Goal: Navigation & Orientation: Find specific page/section

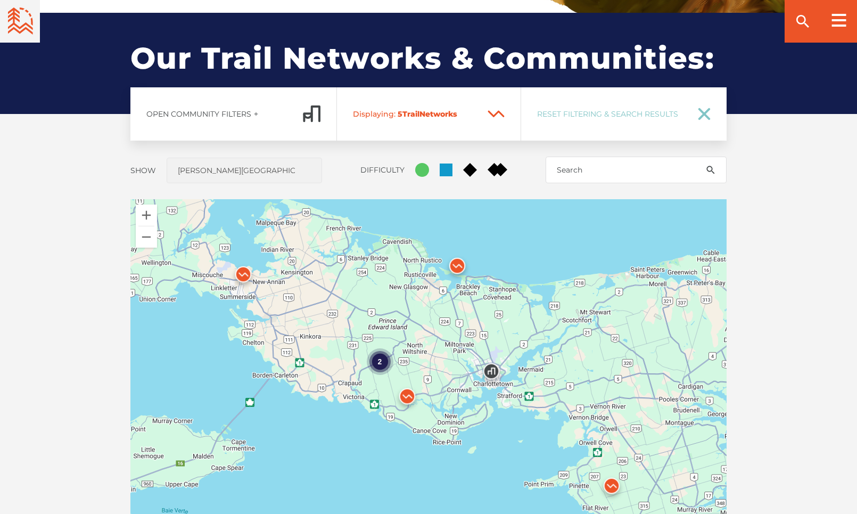
scroll to position [778, 0]
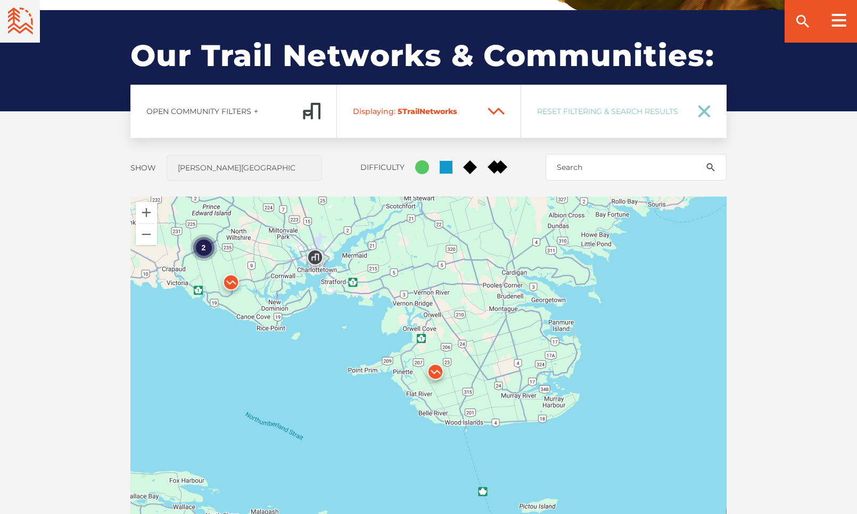
drag, startPoint x: 437, startPoint y: 339, endPoint x: 254, endPoint y: 227, distance: 215.0
click at [254, 227] on div "2" at bounding box center [428, 382] width 596 height 373
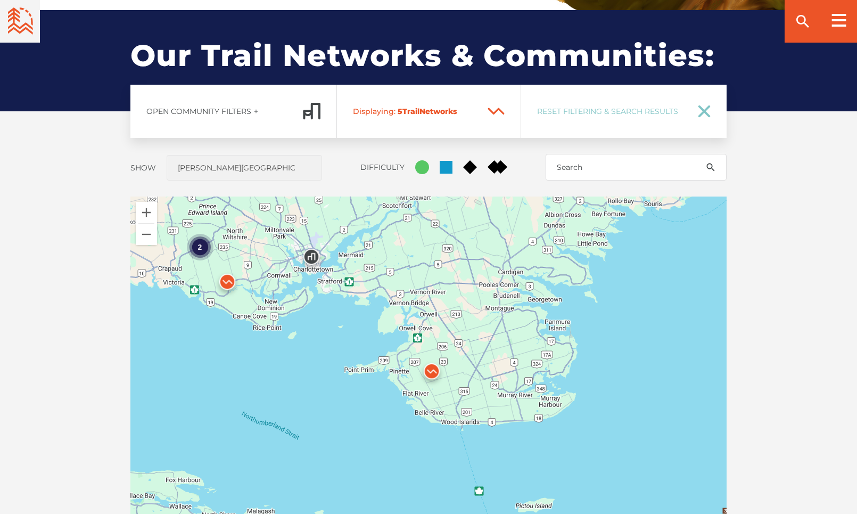
click at [433, 369] on img at bounding box center [432, 374] width 32 height 32
click at [467, 295] on button "Close" at bounding box center [461, 303] width 26 height 26
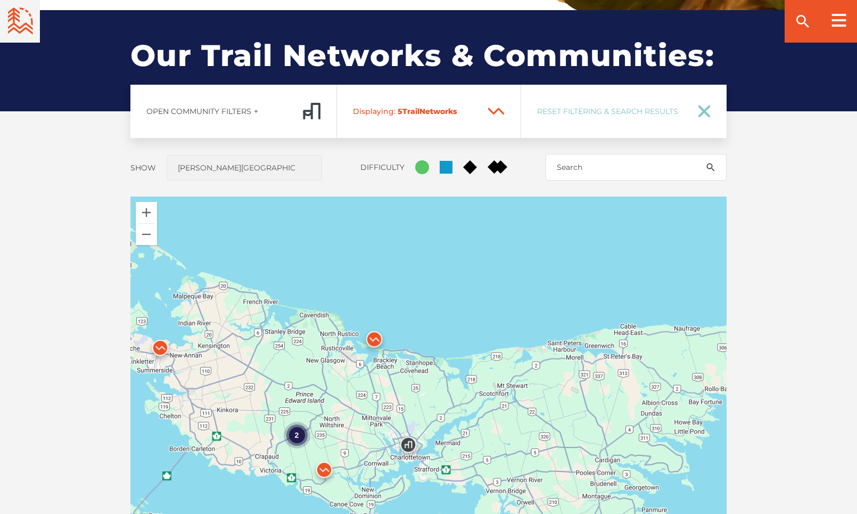
drag, startPoint x: 411, startPoint y: 274, endPoint x: 508, endPoint y: 462, distance: 211.4
click at [508, 463] on div "2" at bounding box center [428, 382] width 596 height 373
click at [374, 335] on img at bounding box center [374, 340] width 32 height 32
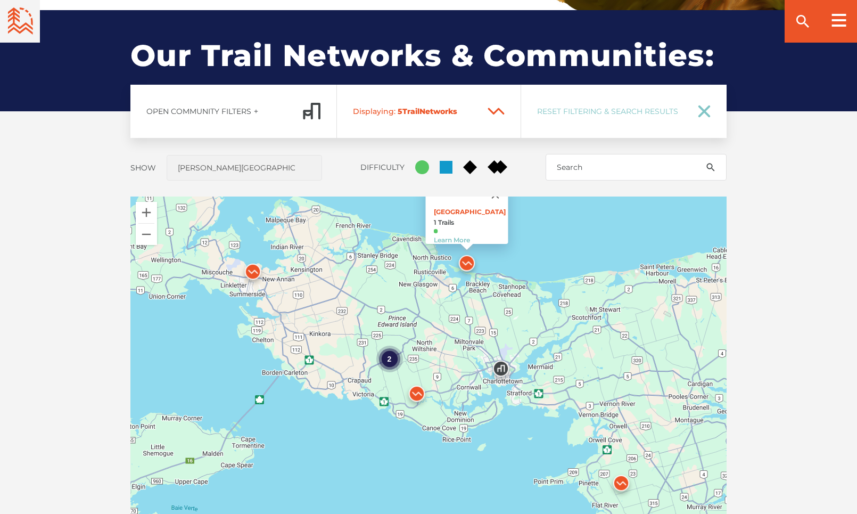
drag, startPoint x: 377, startPoint y: 379, endPoint x: 472, endPoint y: 303, distance: 121.1
click at [472, 303] on div "2 Robinsons Island 1 Trails Learn More" at bounding box center [428, 382] width 596 height 373
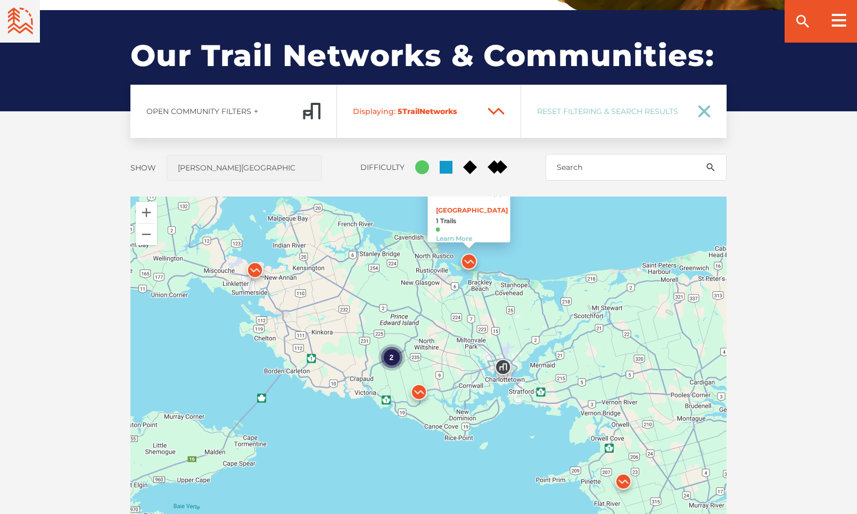
click at [419, 390] on img at bounding box center [419, 394] width 32 height 32
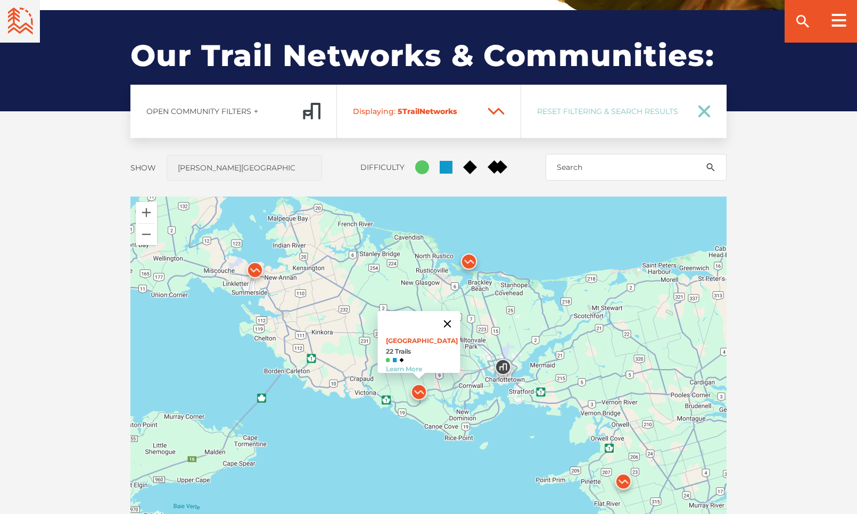
click at [460, 311] on button "Close" at bounding box center [448, 324] width 26 height 26
click at [394, 361] on div "2" at bounding box center [391, 357] width 27 height 27
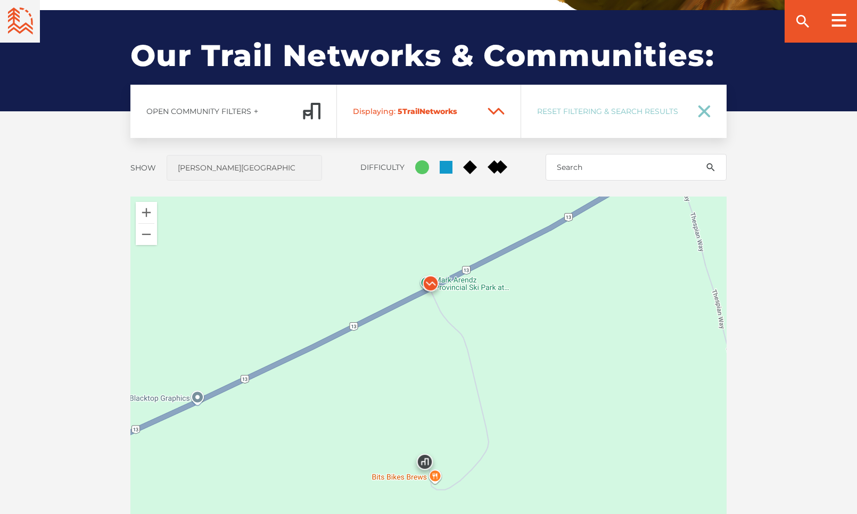
click at [430, 284] on img at bounding box center [431, 286] width 32 height 32
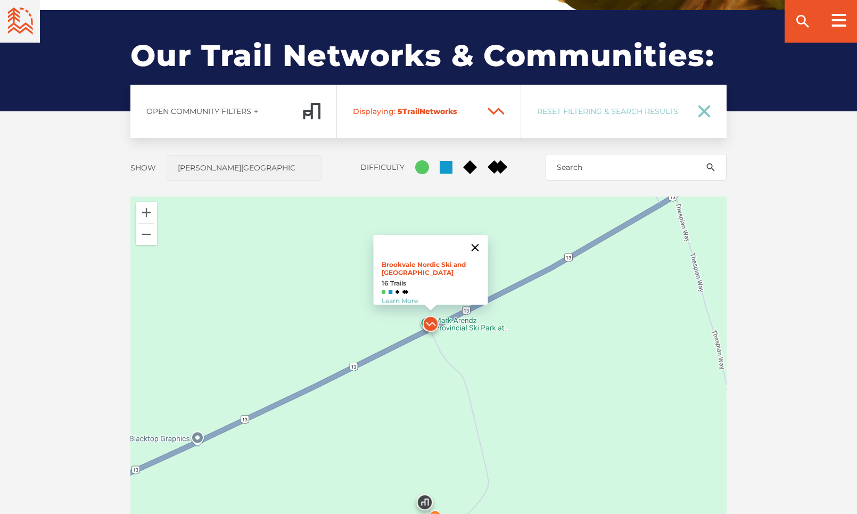
click at [478, 240] on button "Close" at bounding box center [475, 248] width 26 height 26
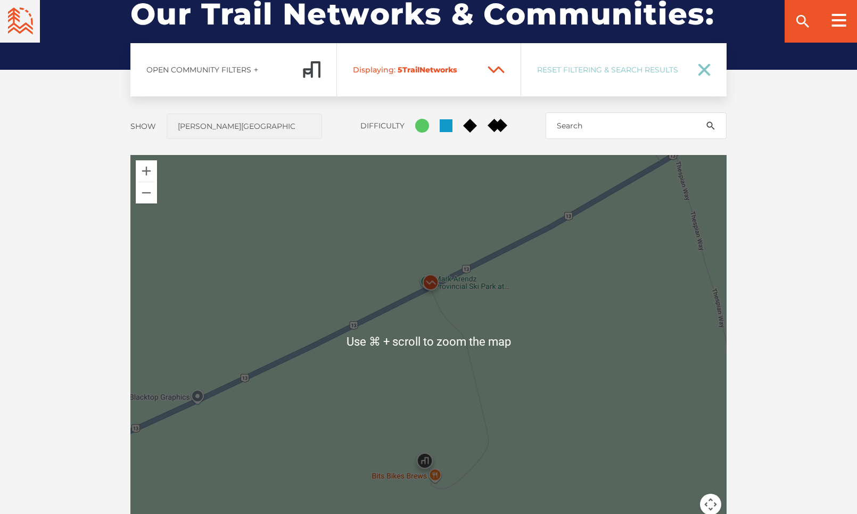
scroll to position [821, 0]
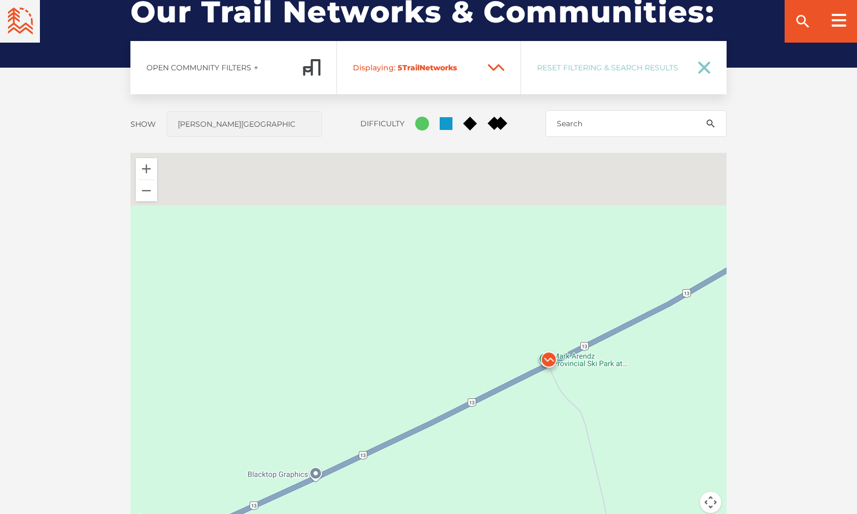
drag, startPoint x: 435, startPoint y: 337, endPoint x: 575, endPoint y: 425, distance: 165.7
click at [576, 427] on div at bounding box center [428, 339] width 596 height 373
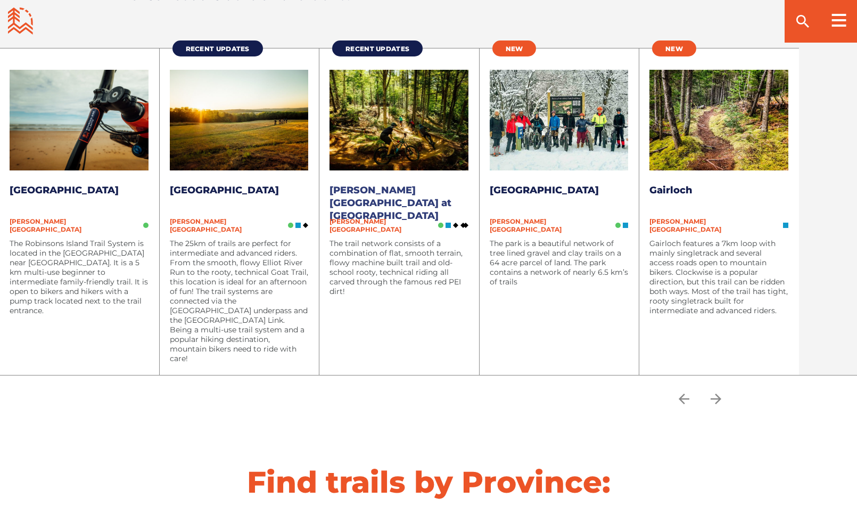
scroll to position [1399, 0]
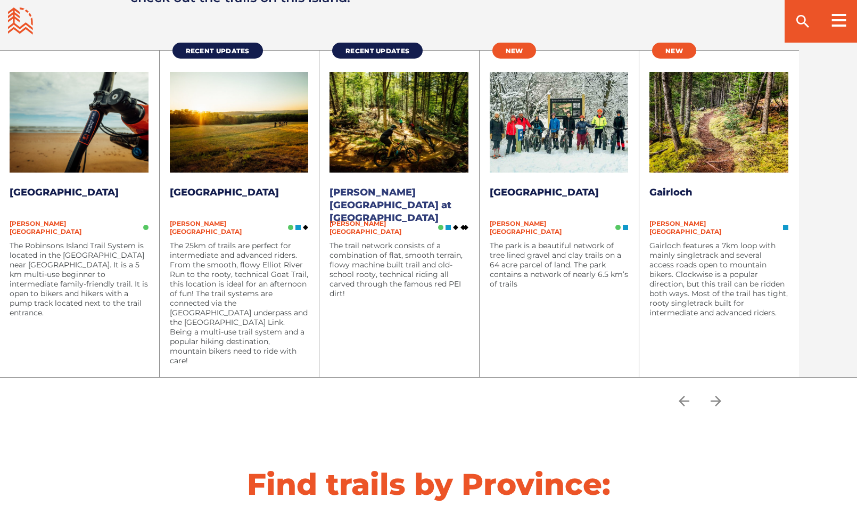
click at [354, 191] on link "[PERSON_NAME][GEOGRAPHIC_DATA] at [GEOGRAPHIC_DATA]" at bounding box center [390, 204] width 122 height 37
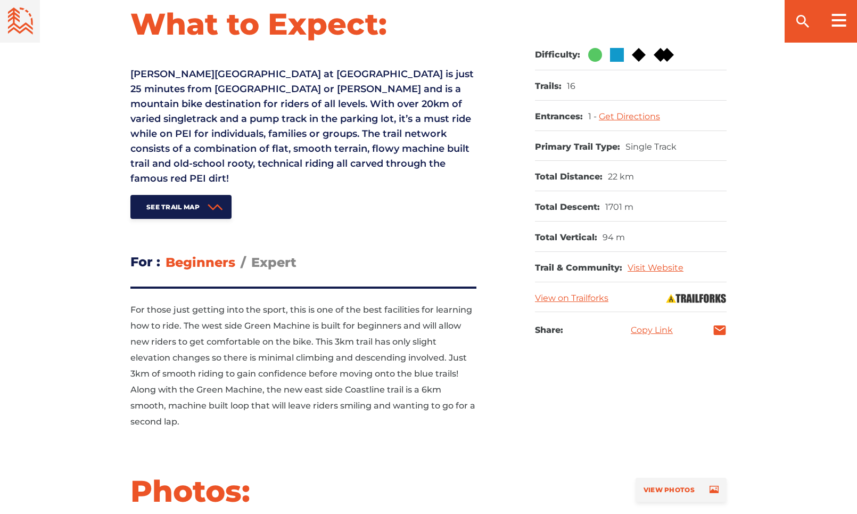
scroll to position [452, 0]
click at [663, 267] on link "Visit Website" at bounding box center [655, 267] width 56 height 10
